Goal: Check status: Check status

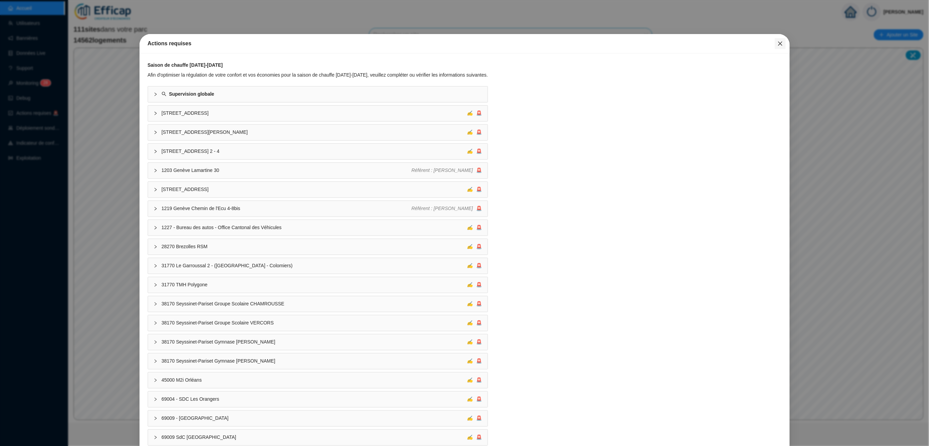
click at [778, 42] on icon "close" at bounding box center [780, 43] width 5 height 5
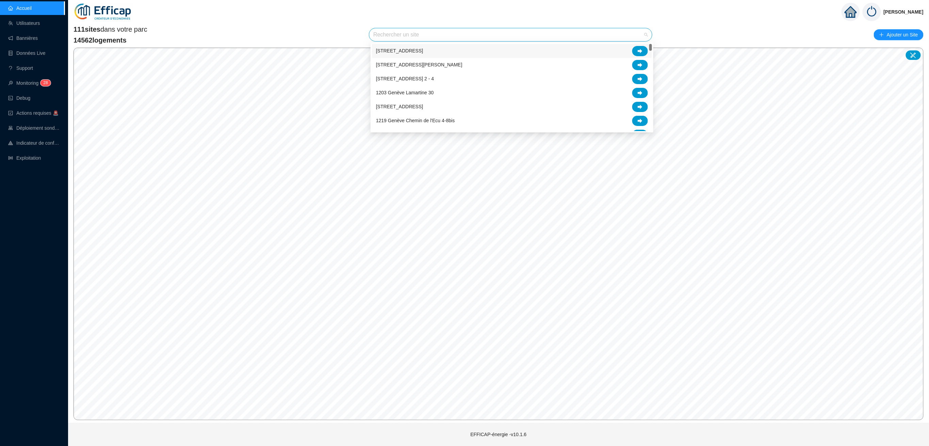
click at [454, 36] on input "search" at bounding box center [507, 34] width 269 height 13
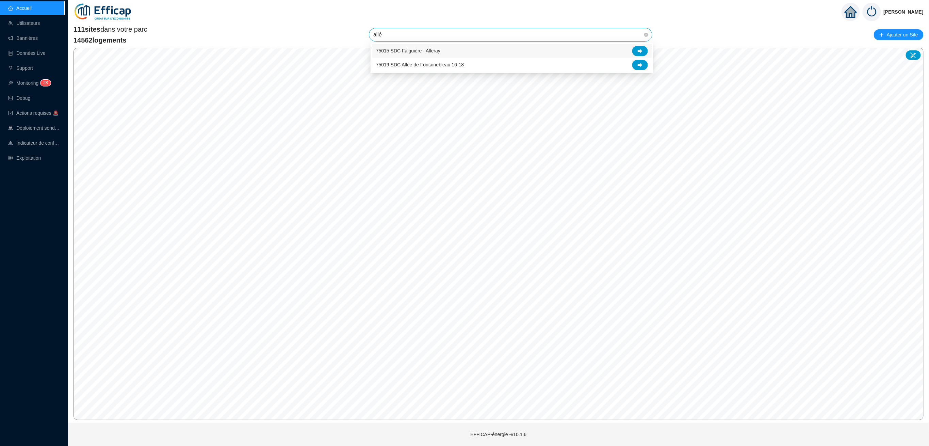
type input "allée"
click at [520, 36] on span "75019 SDC Allée de Fontainebleau 16-18" at bounding box center [510, 34] width 275 height 13
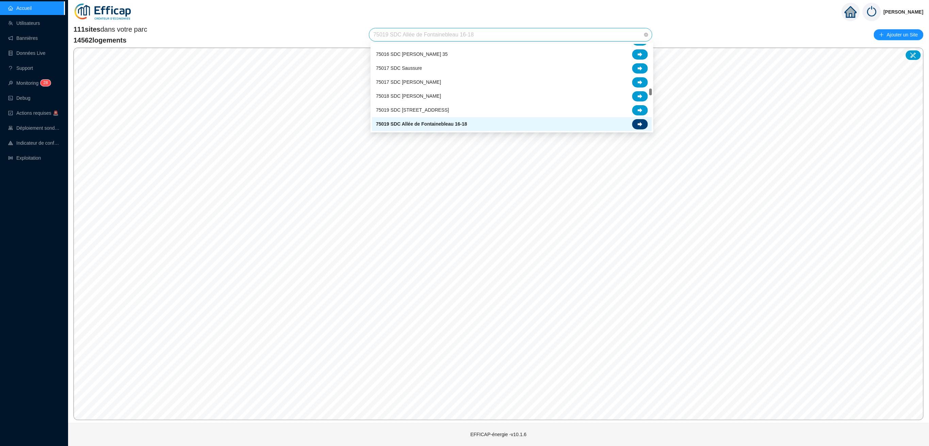
click at [640, 123] on icon at bounding box center [640, 124] width 5 height 4
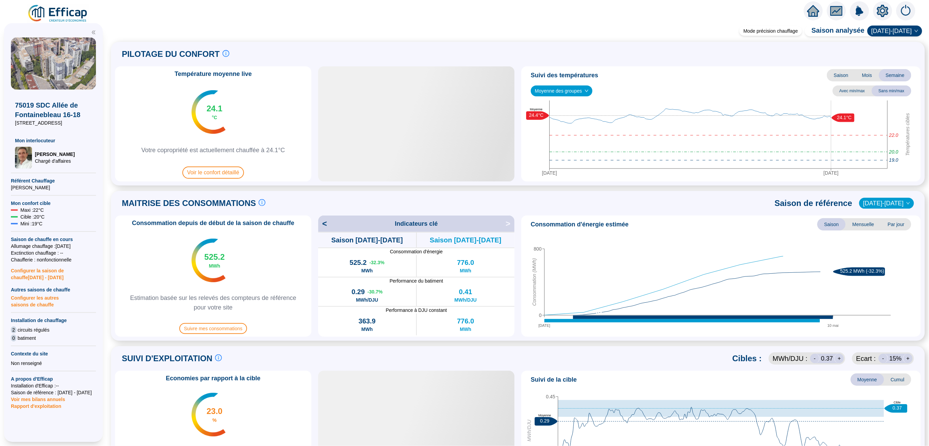
scroll to position [45, 0]
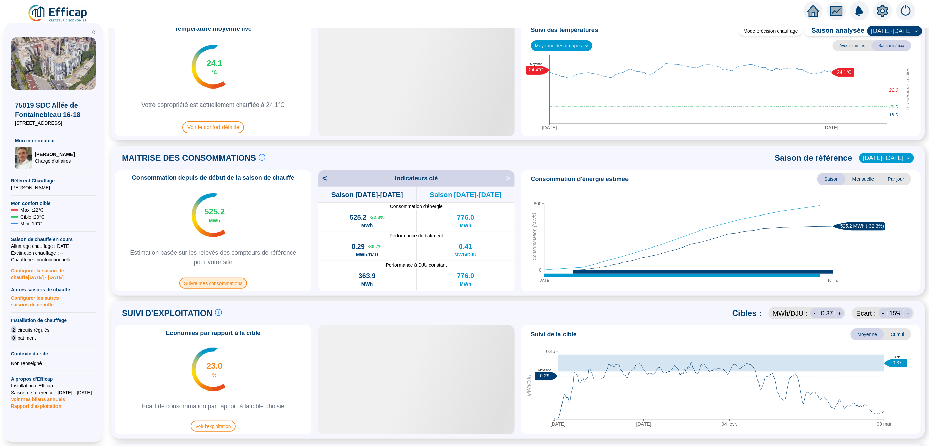
click at [208, 285] on span "Suivre mes consommations" at bounding box center [213, 283] width 68 height 11
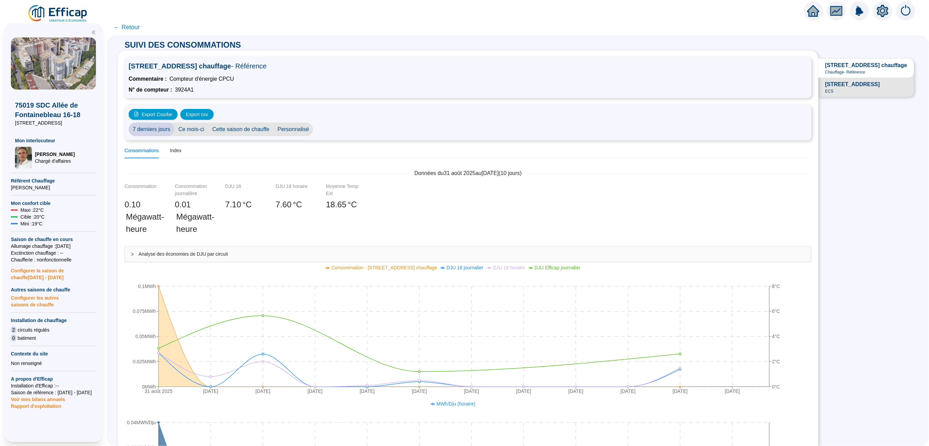
drag, startPoint x: 132, startPoint y: 24, endPoint x: 139, endPoint y: 34, distance: 12.1
click at [138, 32] on span "← Retour" at bounding box center [518, 27] width 823 height 16
click at [202, 129] on span "Ce mois-ci" at bounding box center [191, 130] width 34 height 14
click at [235, 129] on span "Cette saison de chauffe" at bounding box center [240, 130] width 65 height 14
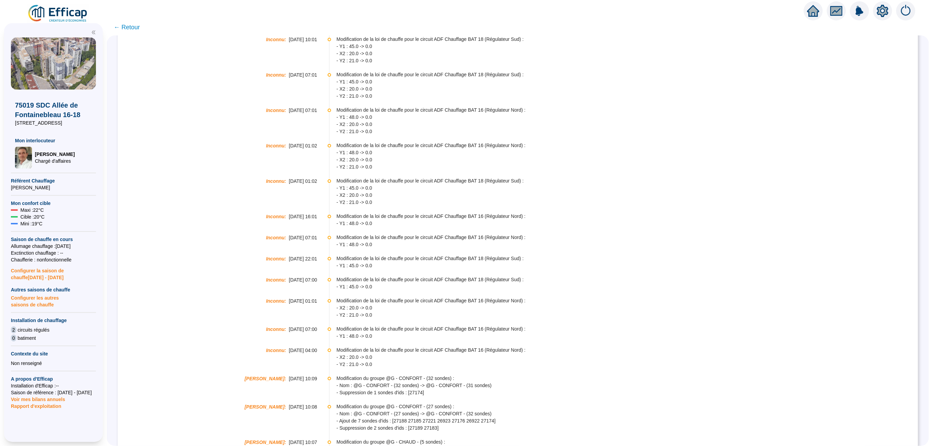
scroll to position [2088, 0]
